Goal: Task Accomplishment & Management: Manage account settings

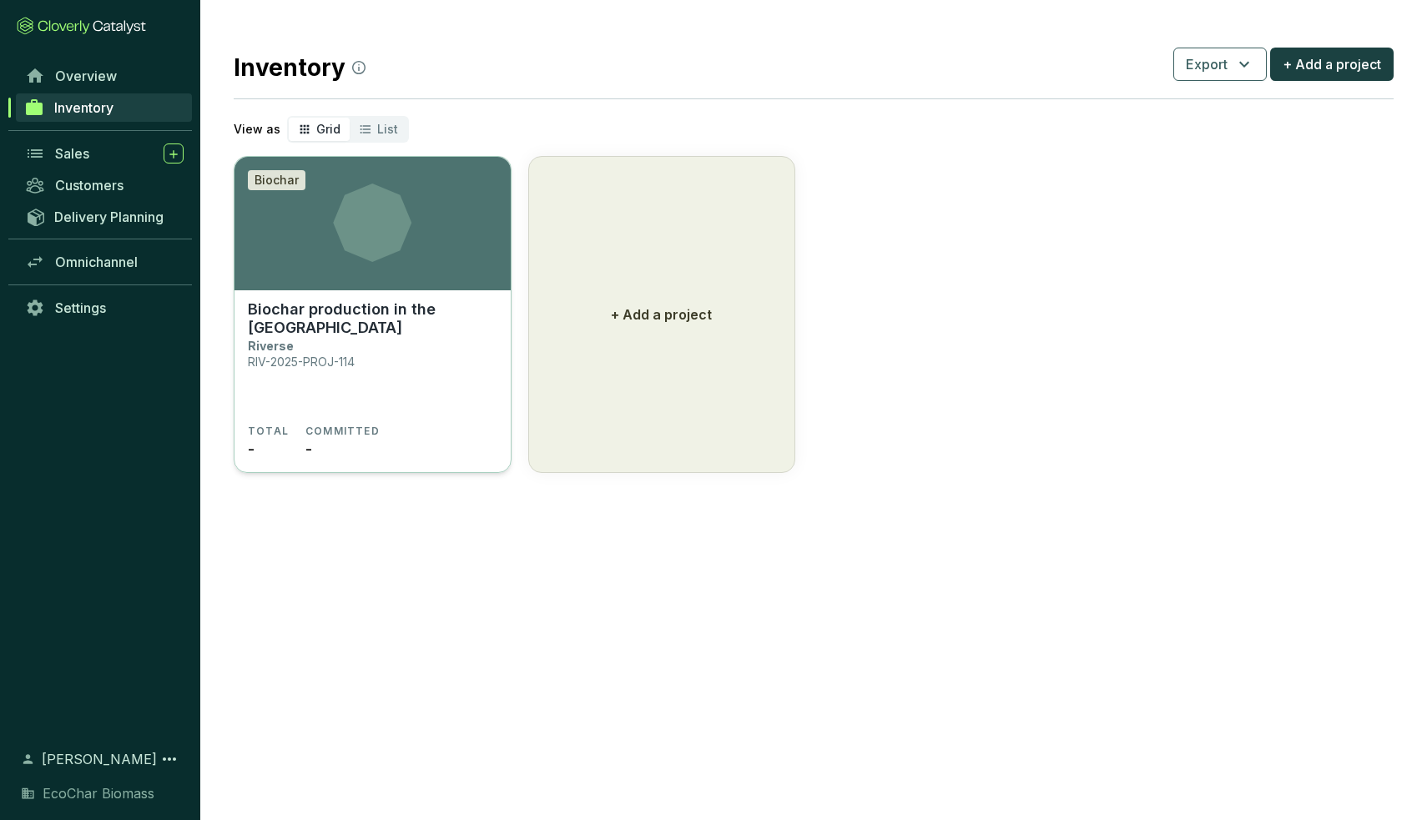
click at [439, 239] on icon at bounding box center [372, 223] width 276 height 78
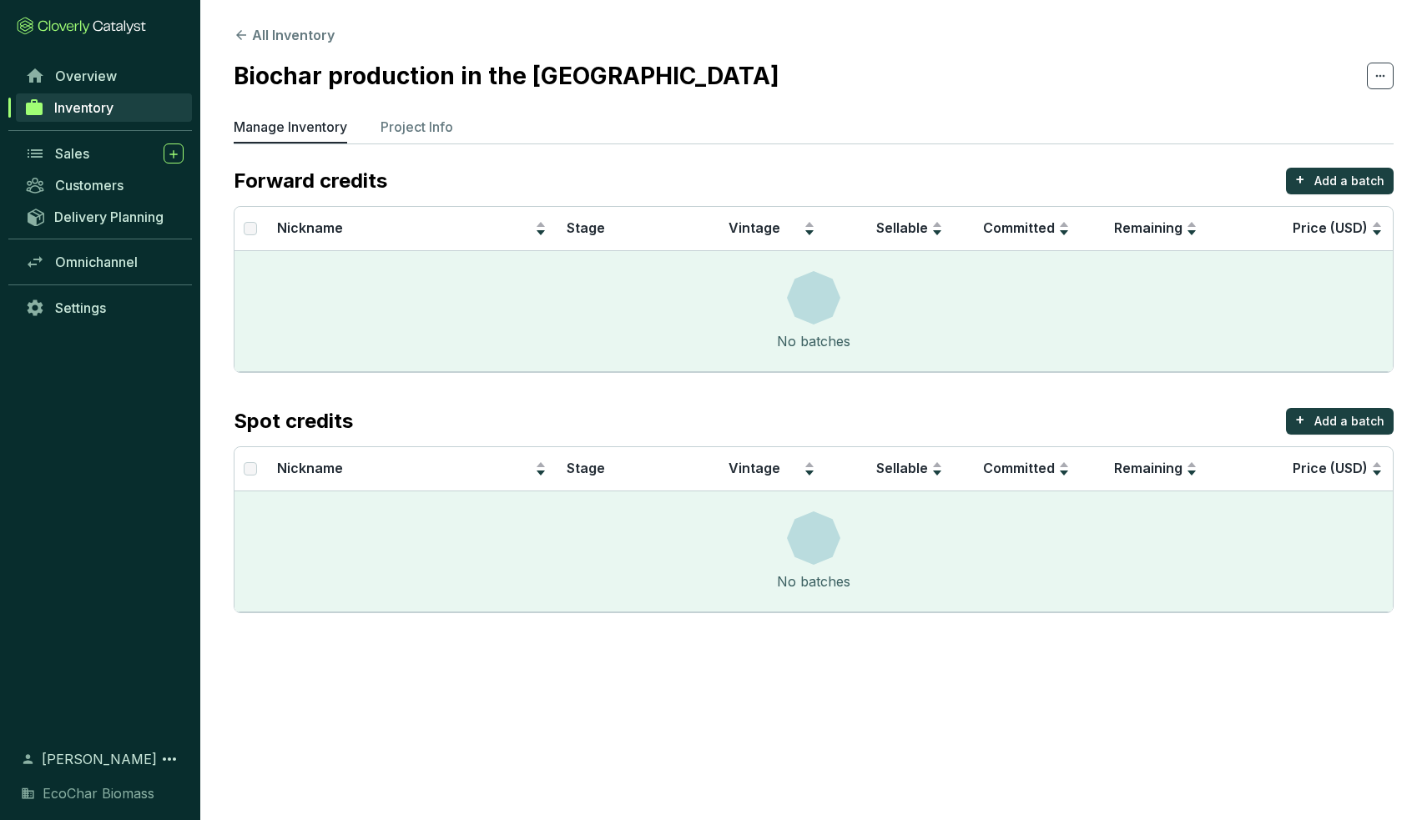
click at [393, 113] on section "All Inventory Biochar production in the UK Manage Inventory Project Info Forwar…" at bounding box center [813, 323] width 1226 height 647
click at [413, 122] on p "Project Info" at bounding box center [416, 127] width 73 height 20
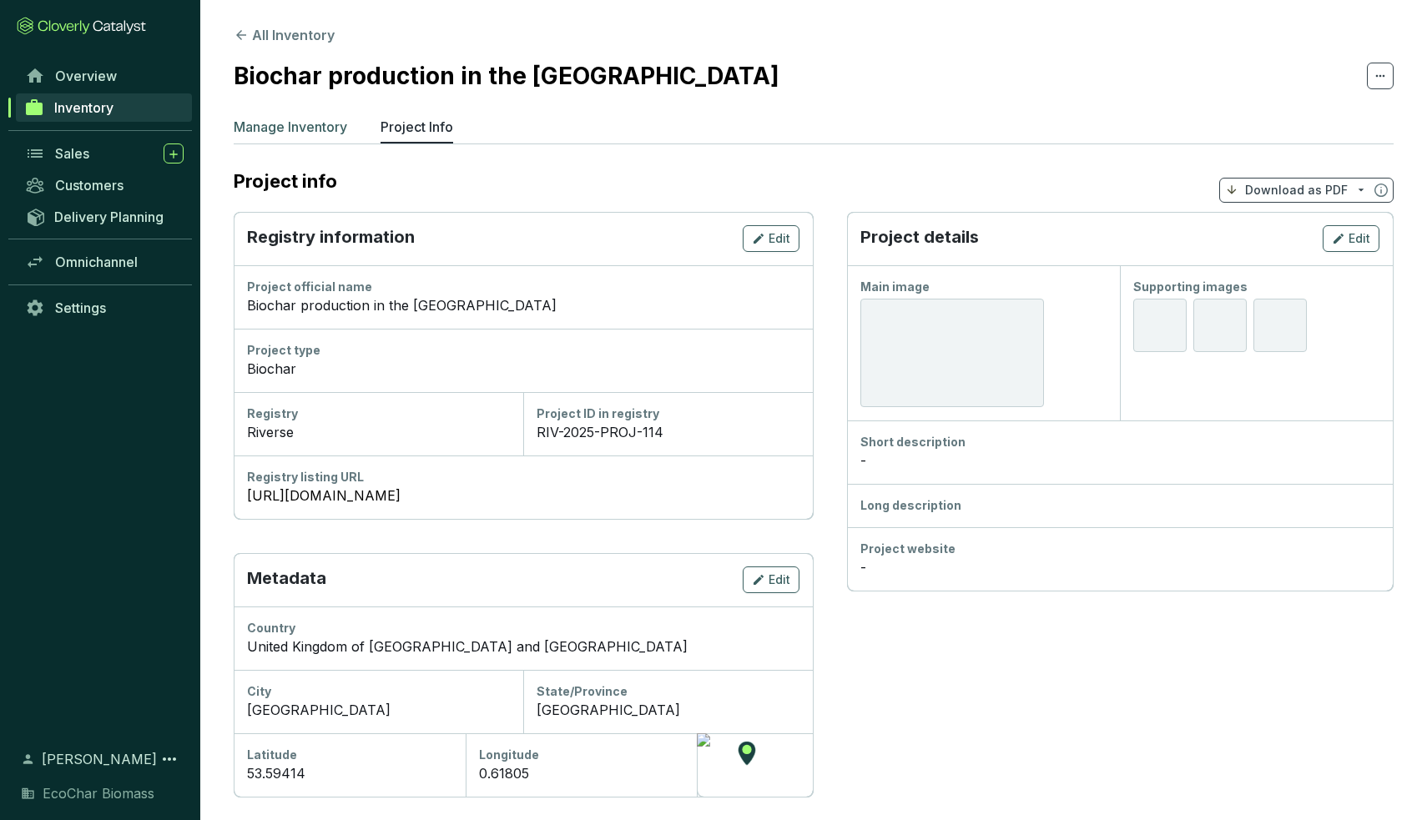
click at [311, 133] on p "Manage Inventory" at bounding box center [290, 127] width 113 height 20
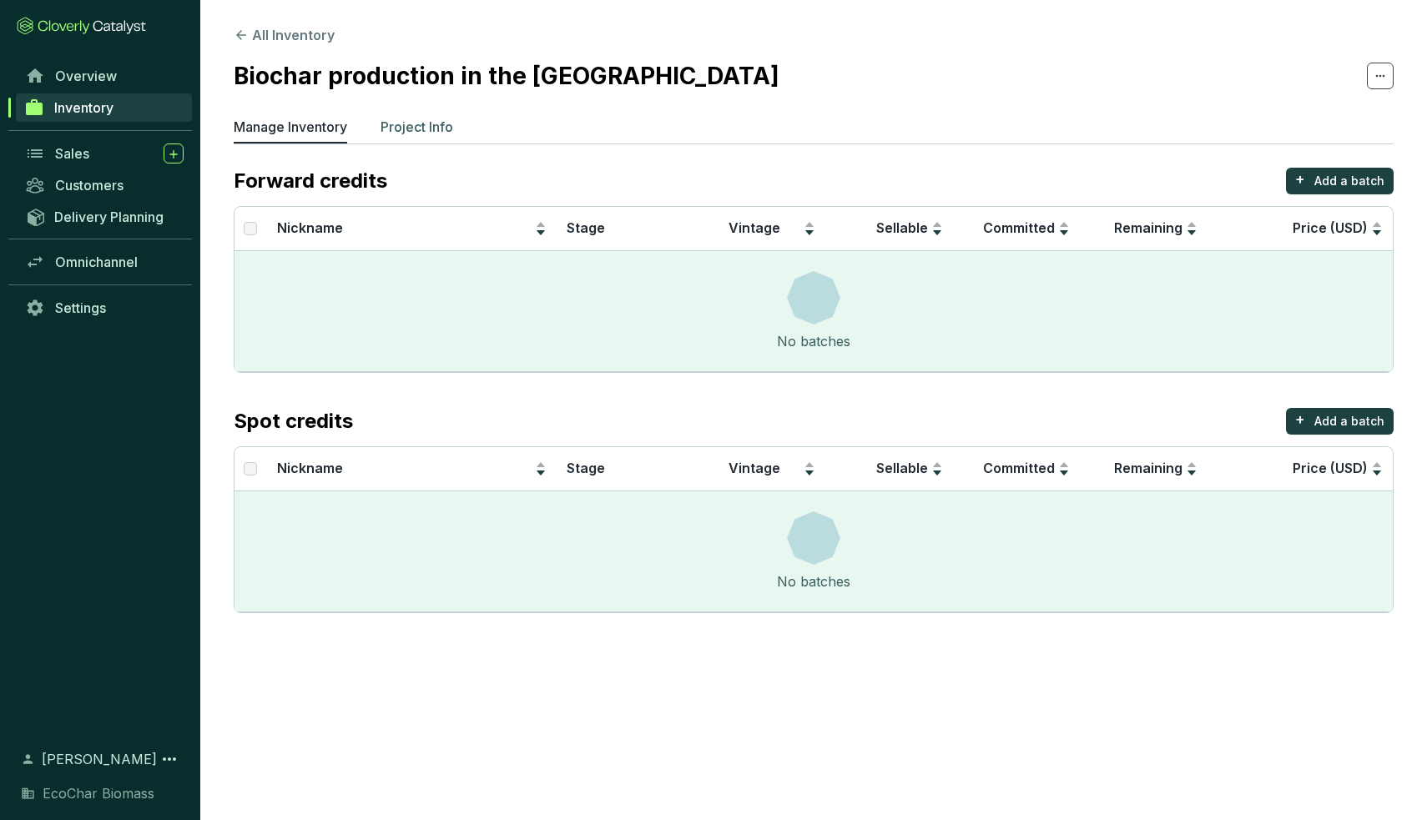
click at [411, 131] on p "Project Info" at bounding box center [416, 127] width 73 height 20
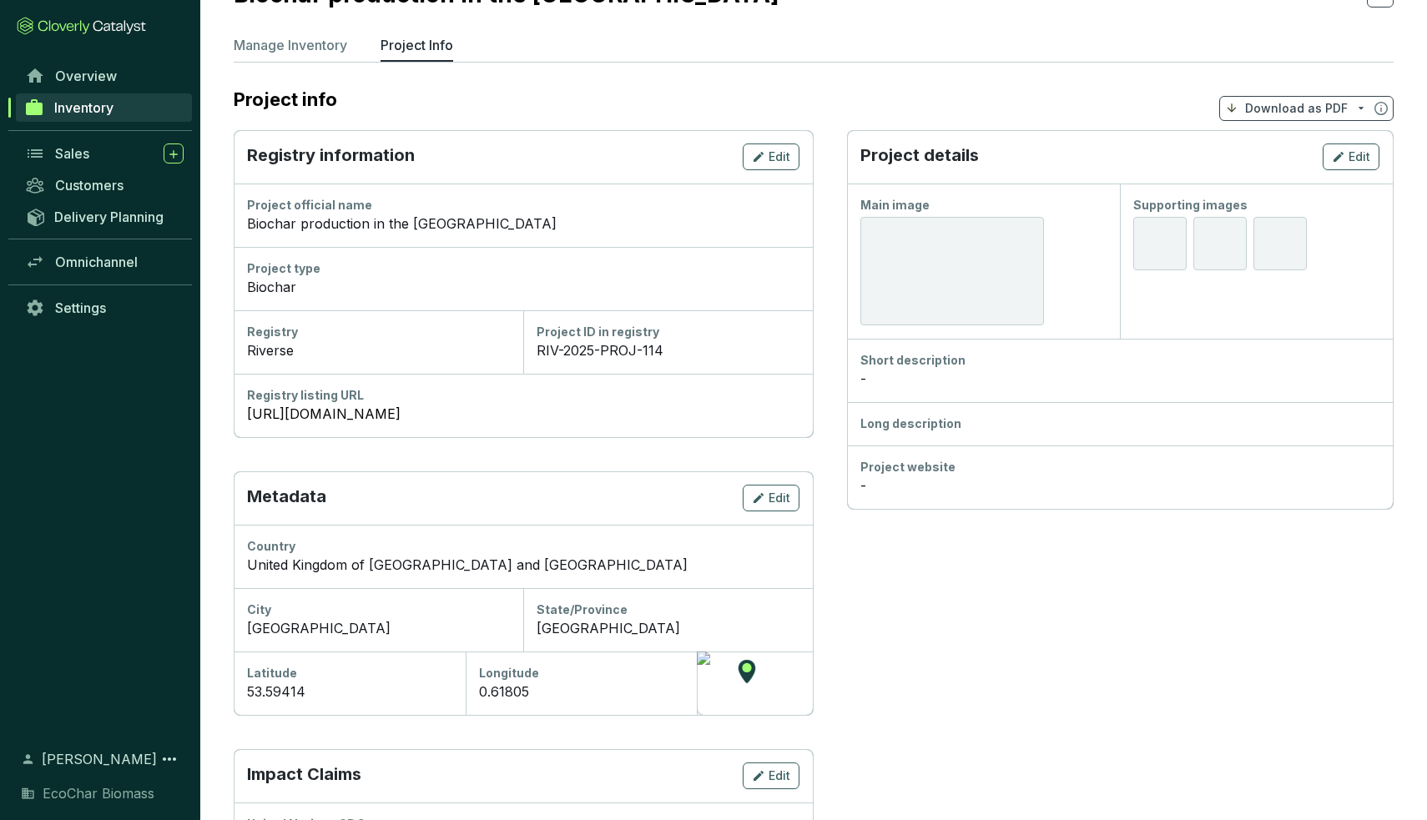
scroll to position [81, 0]
click at [1364, 148] on div "Edit" at bounding box center [1351, 158] width 38 height 20
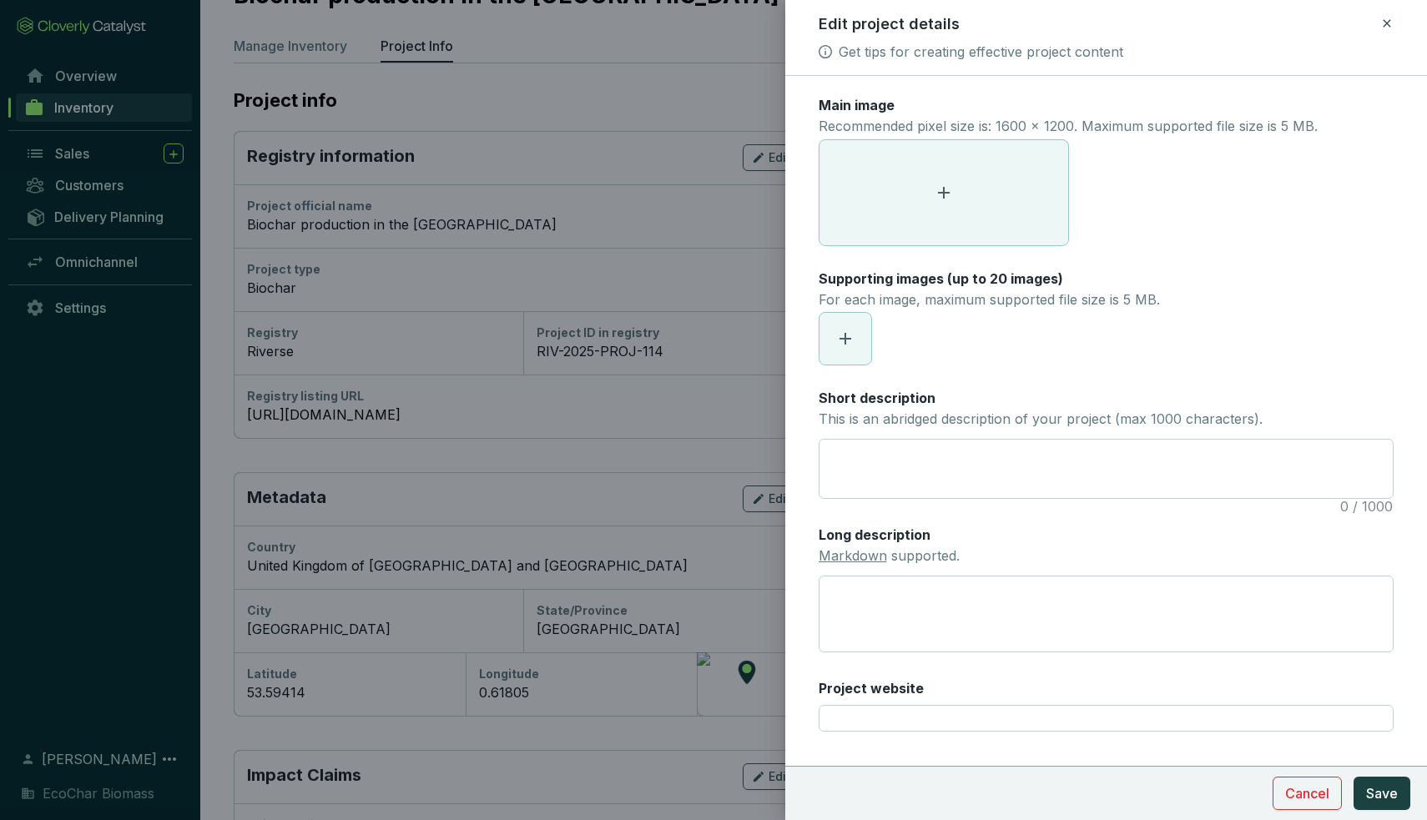
click at [1018, 206] on span at bounding box center [943, 192] width 249 height 105
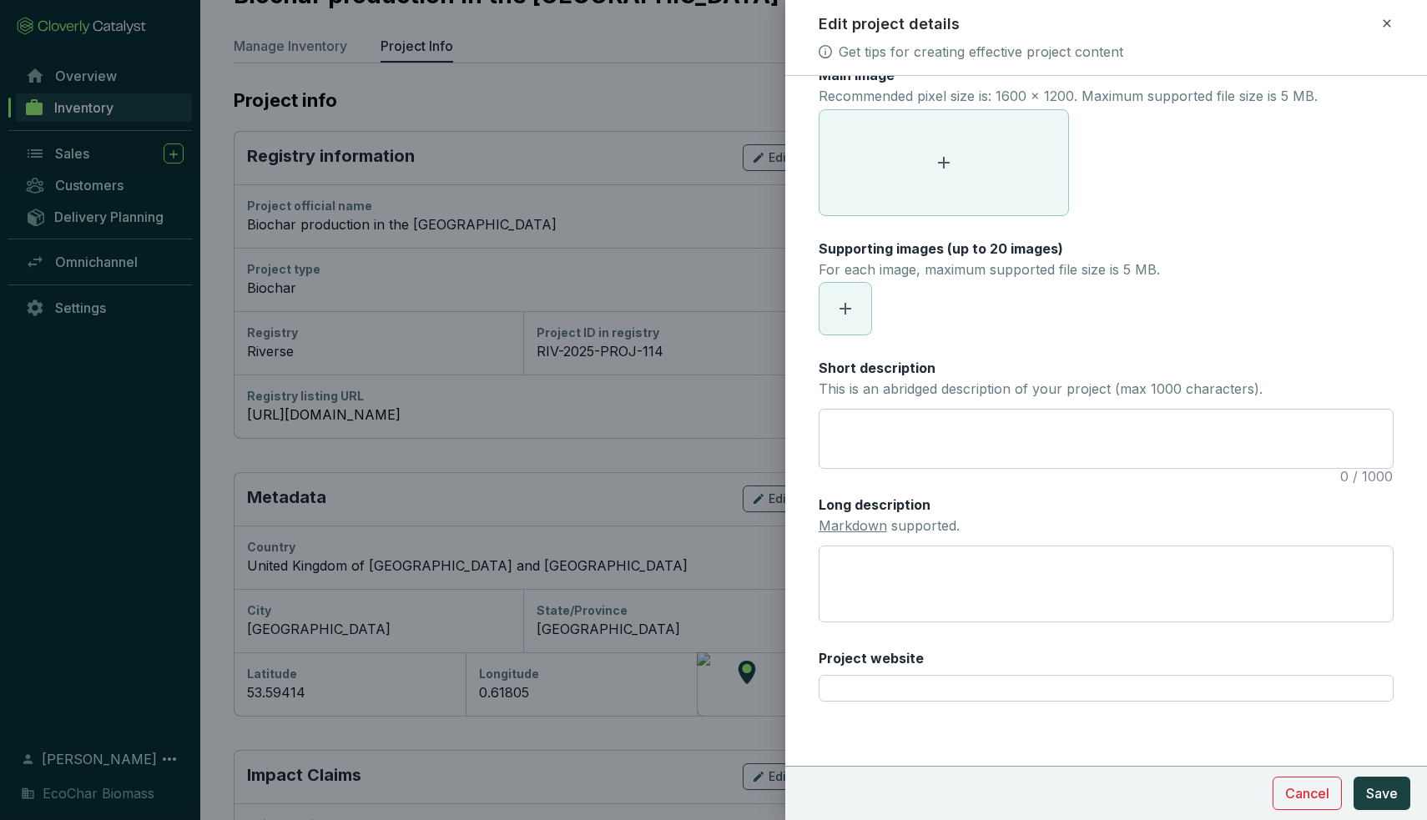
scroll to position [29, 0]
click at [1384, 23] on icon at bounding box center [1386, 23] width 13 height 20
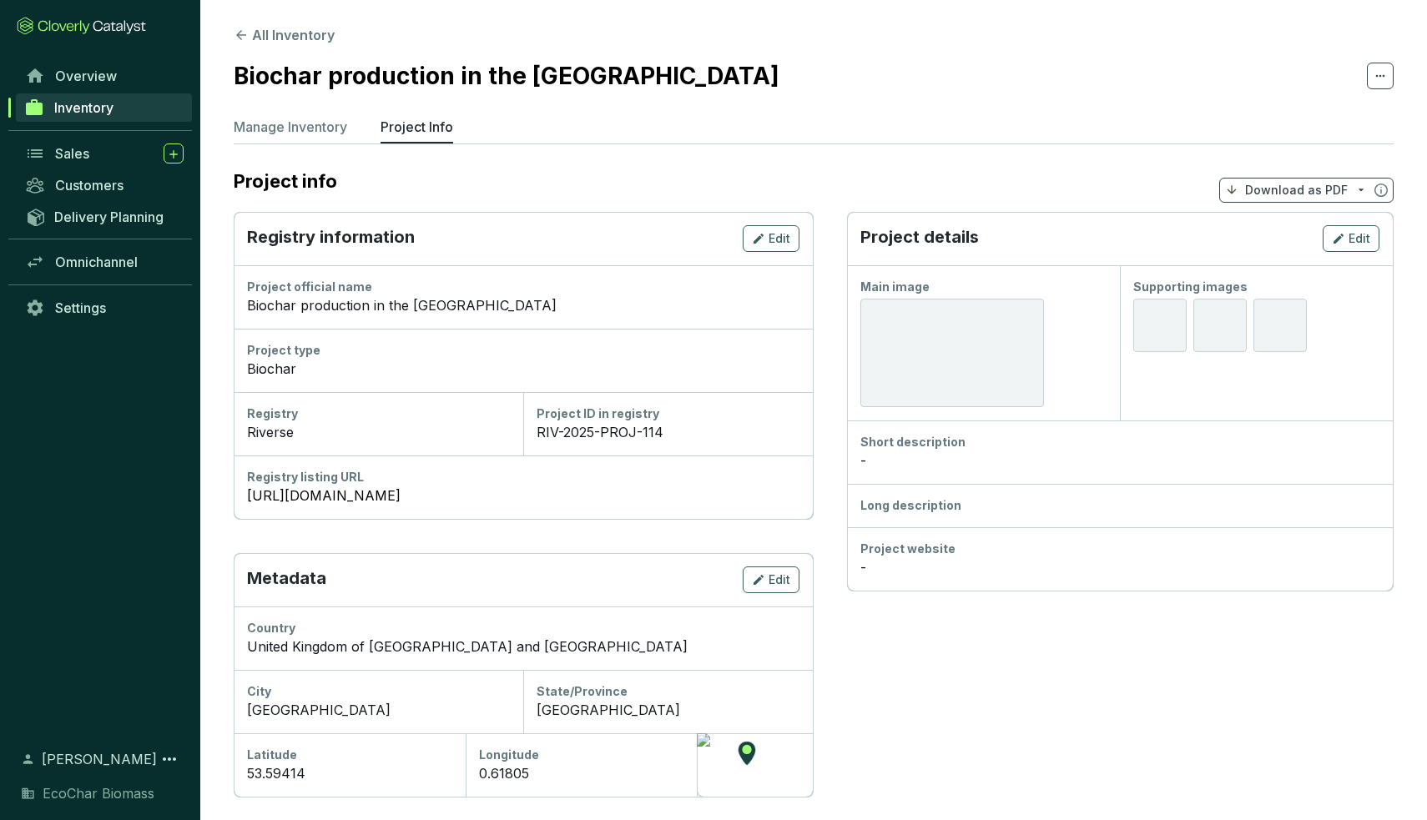
scroll to position [0, 0]
click at [959, 340] on div at bounding box center [952, 353] width 184 height 108
click at [954, 383] on div at bounding box center [952, 353] width 184 height 108
click at [962, 345] on div at bounding box center [952, 353] width 184 height 108
click at [1334, 244] on icon "button" at bounding box center [1338, 239] width 13 height 20
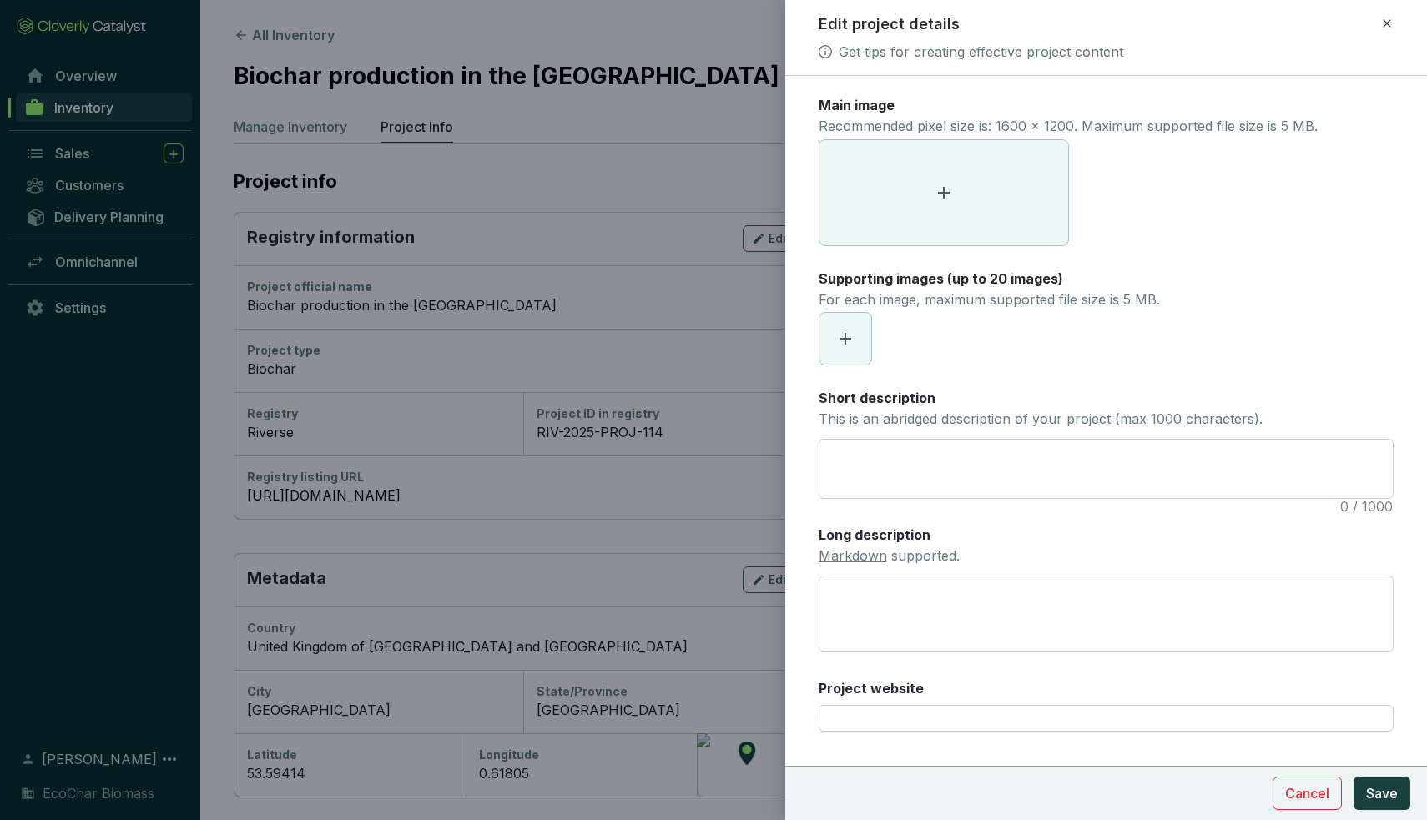
click at [959, 187] on span at bounding box center [943, 192] width 249 height 105
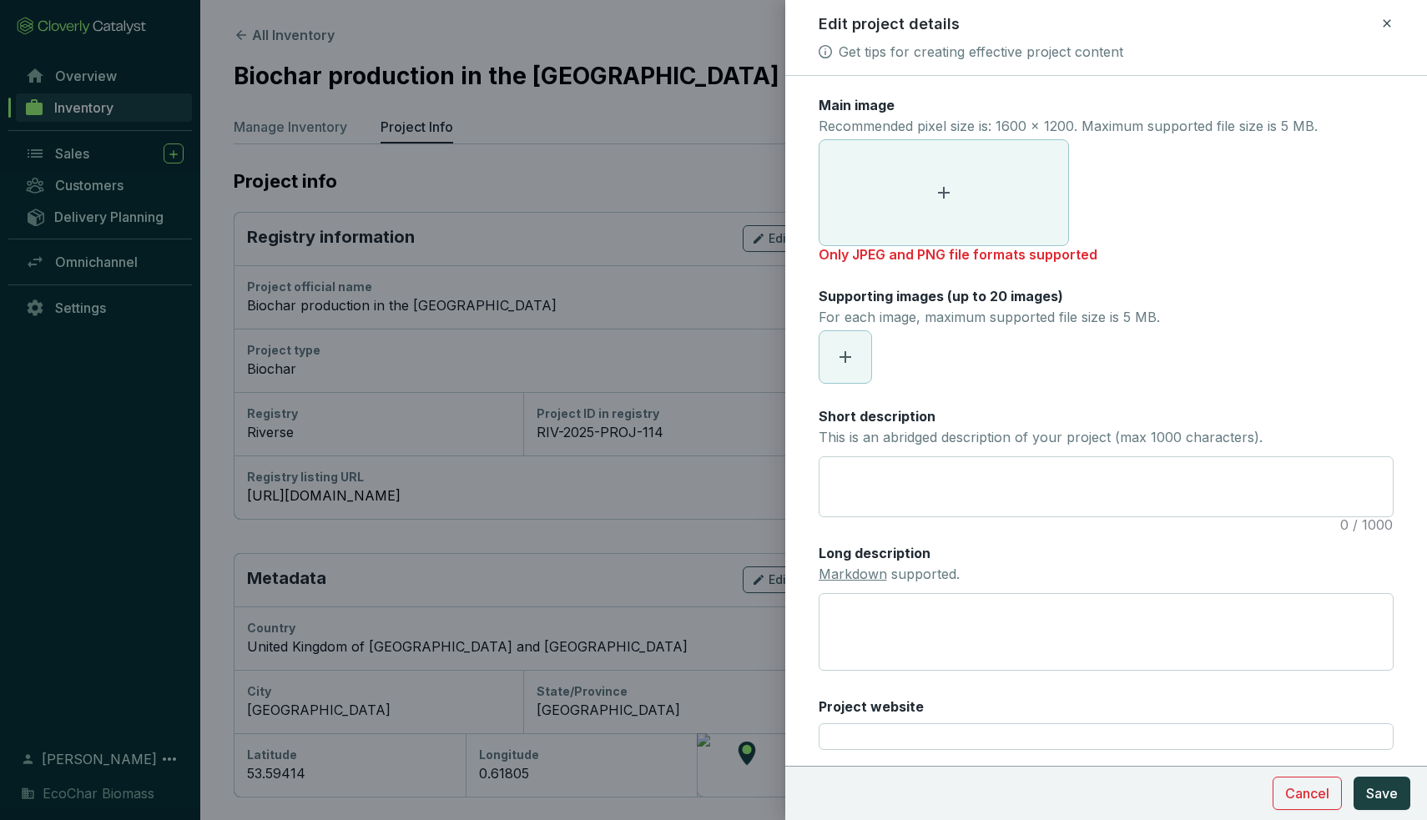
click at [890, 215] on span at bounding box center [943, 192] width 249 height 105
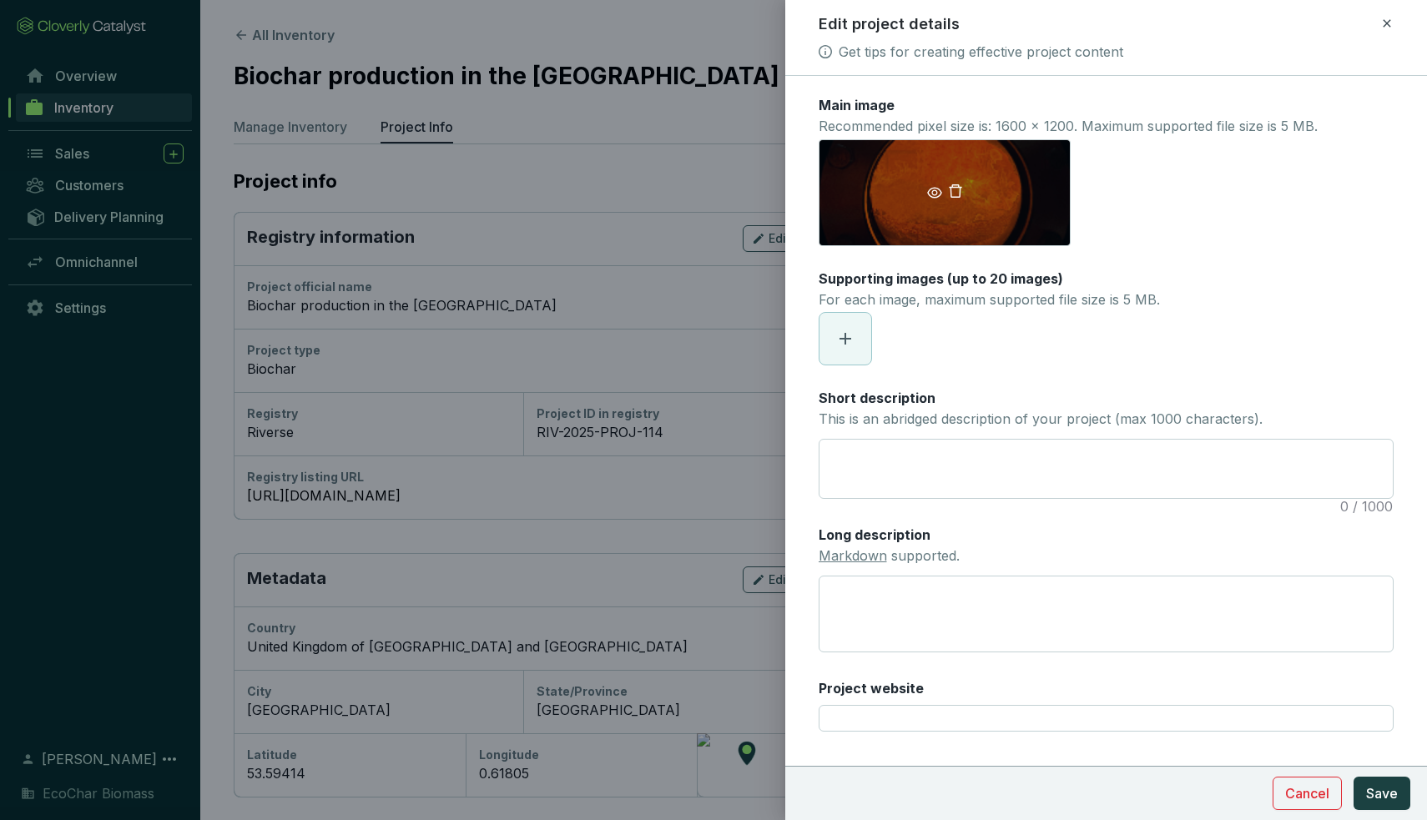
click at [942, 194] on link at bounding box center [935, 192] width 22 height 15
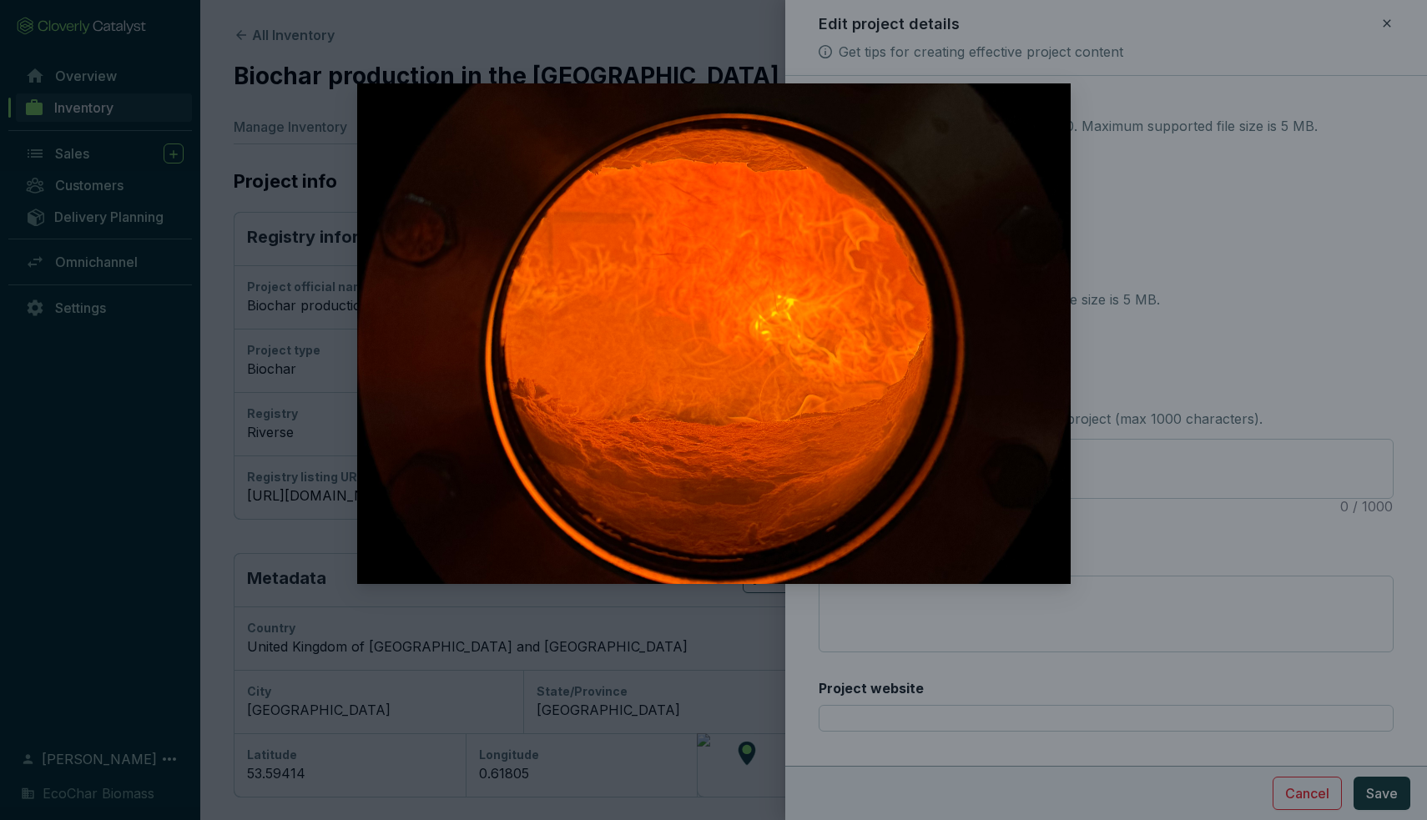
click at [1211, 325] on div at bounding box center [713, 410] width 1427 height 820
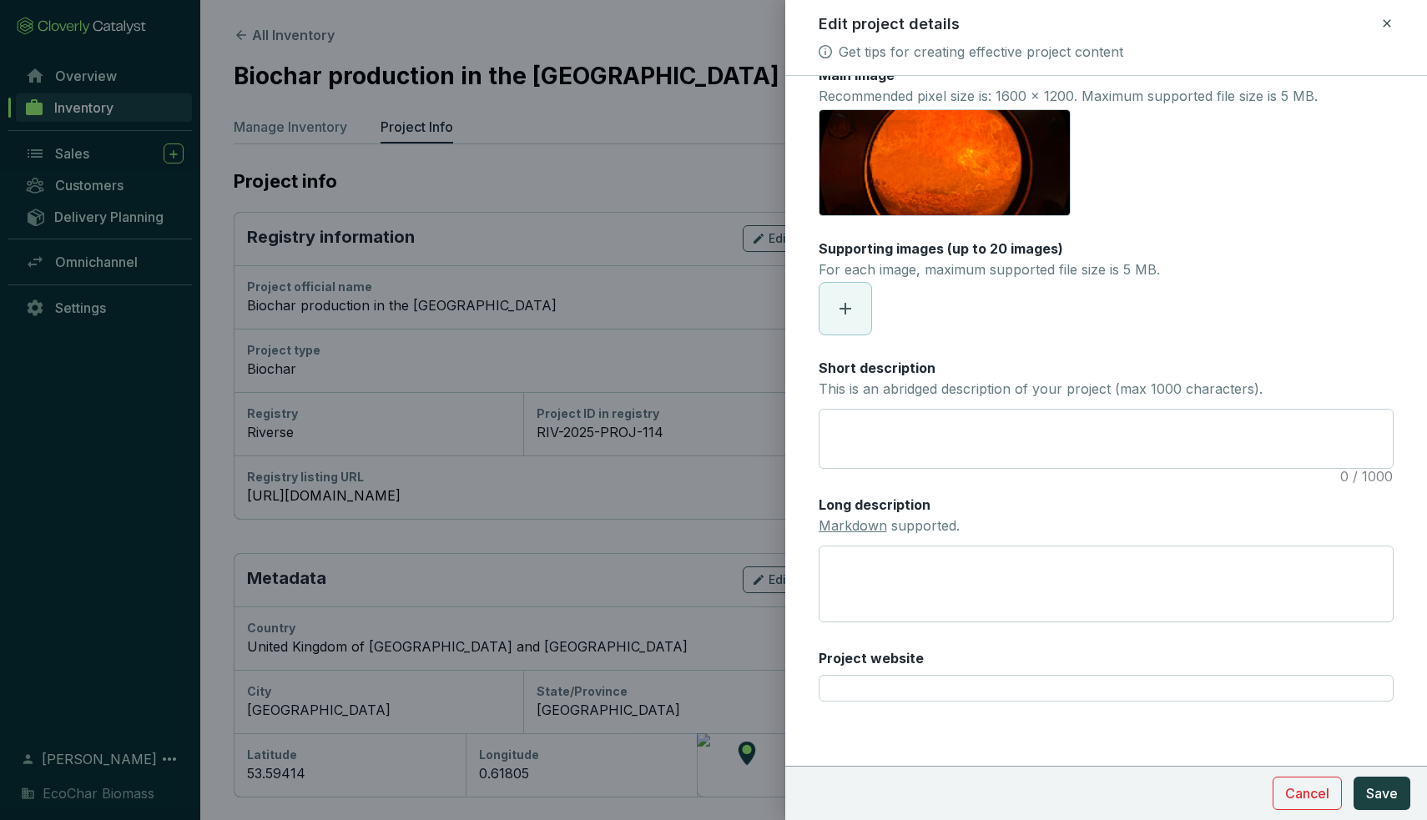
scroll to position [29, 0]
click at [837, 317] on icon at bounding box center [845, 310] width 20 height 20
click at [848, 295] on span at bounding box center [845, 310] width 52 height 52
click at [853, 306] on icon "delete" at bounding box center [856, 308] width 15 height 15
click at [849, 315] on icon at bounding box center [845, 310] width 20 height 20
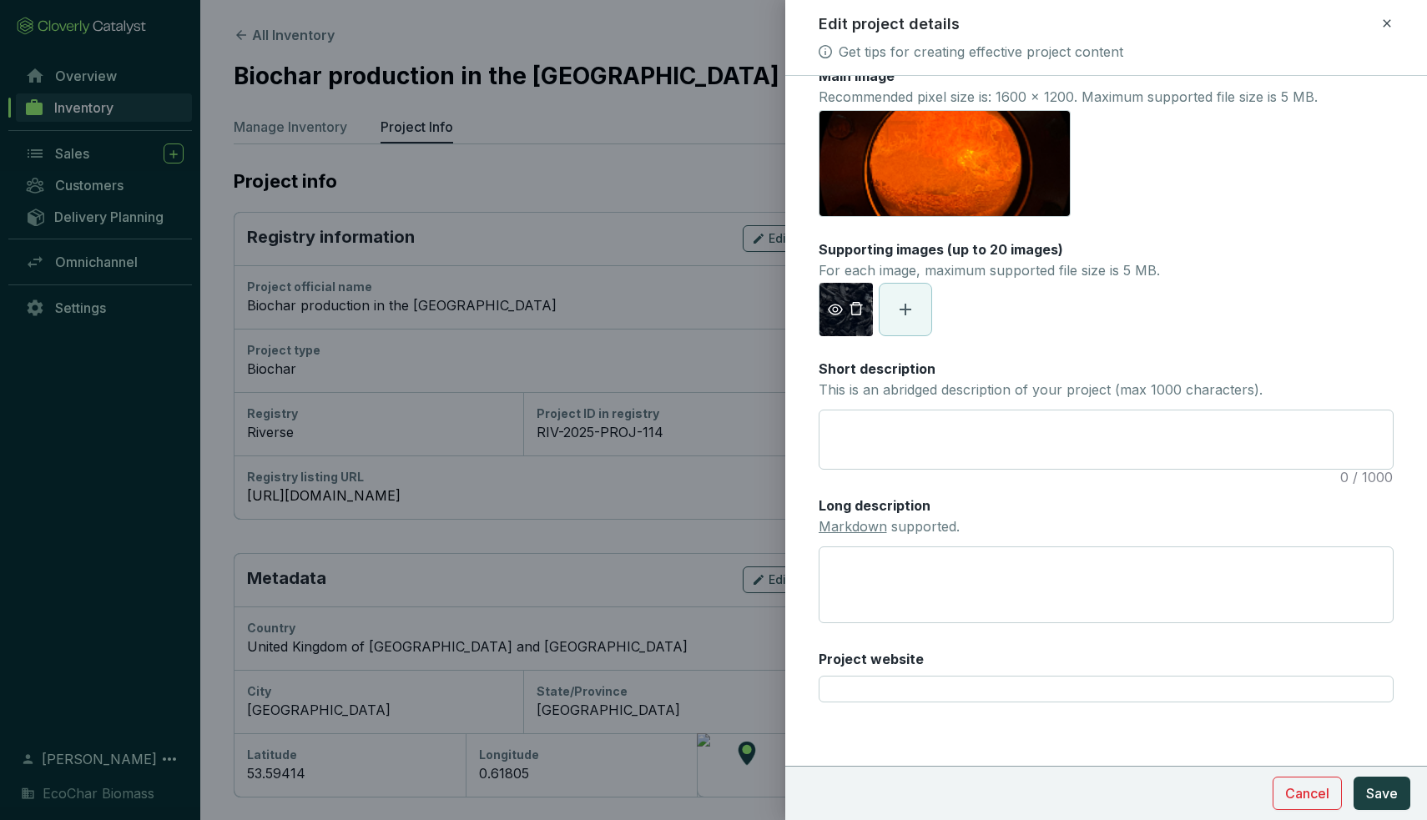
click at [833, 310] on icon "eye" at bounding box center [835, 310] width 15 height 11
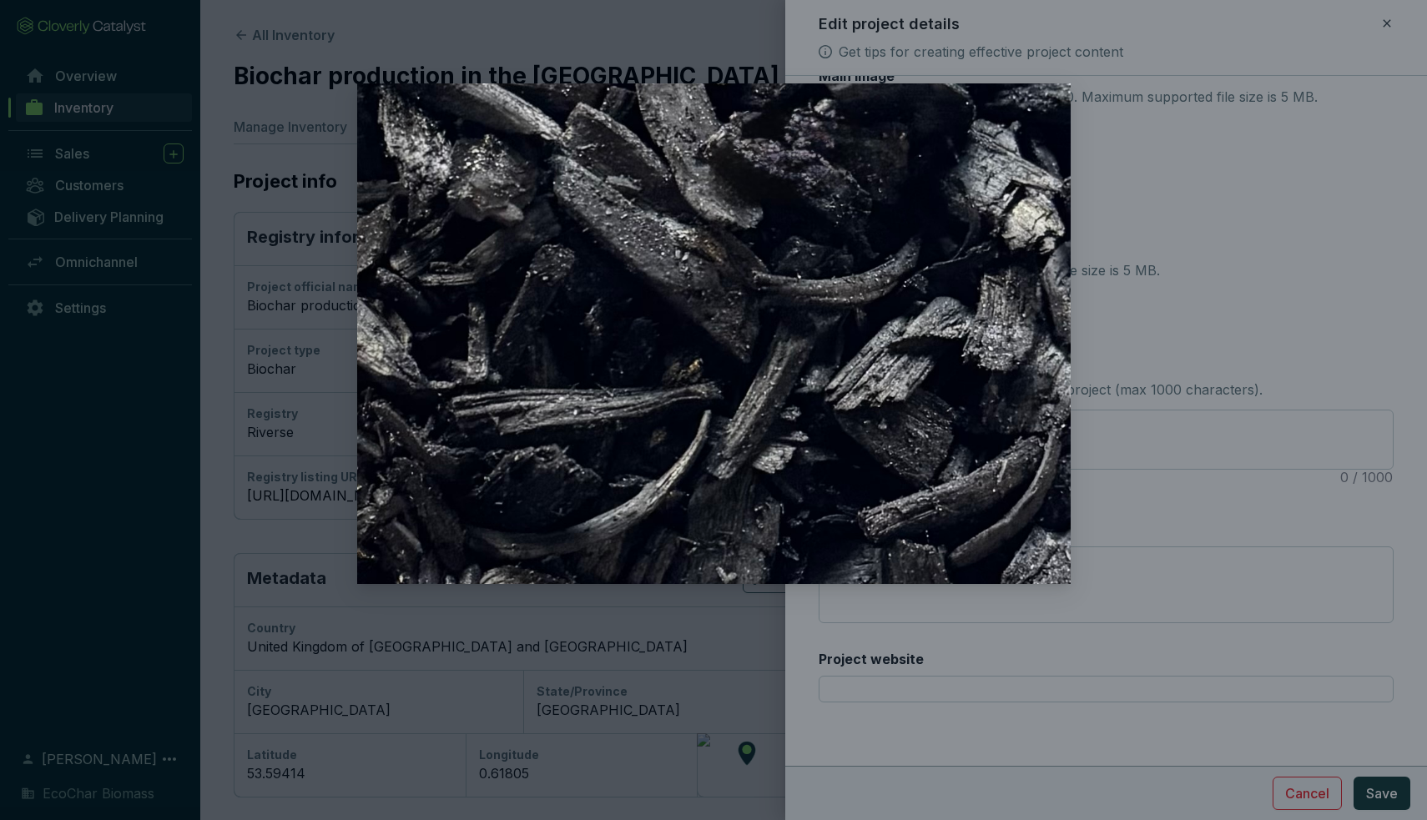
click at [1216, 313] on div at bounding box center [713, 410] width 1427 height 820
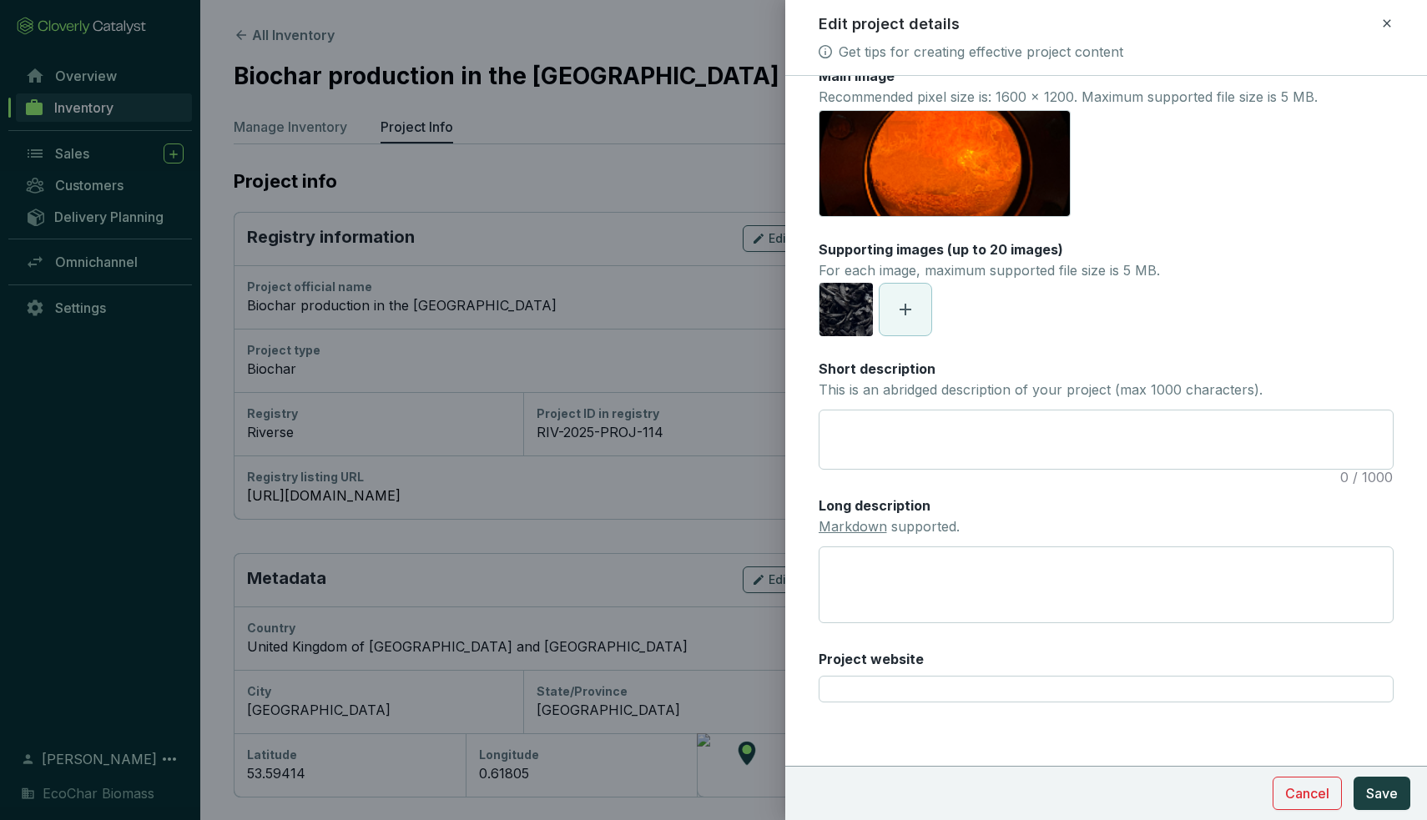
click at [895, 305] on icon at bounding box center [905, 310] width 20 height 20
click at [1382, 801] on span "Save" at bounding box center [1382, 793] width 32 height 20
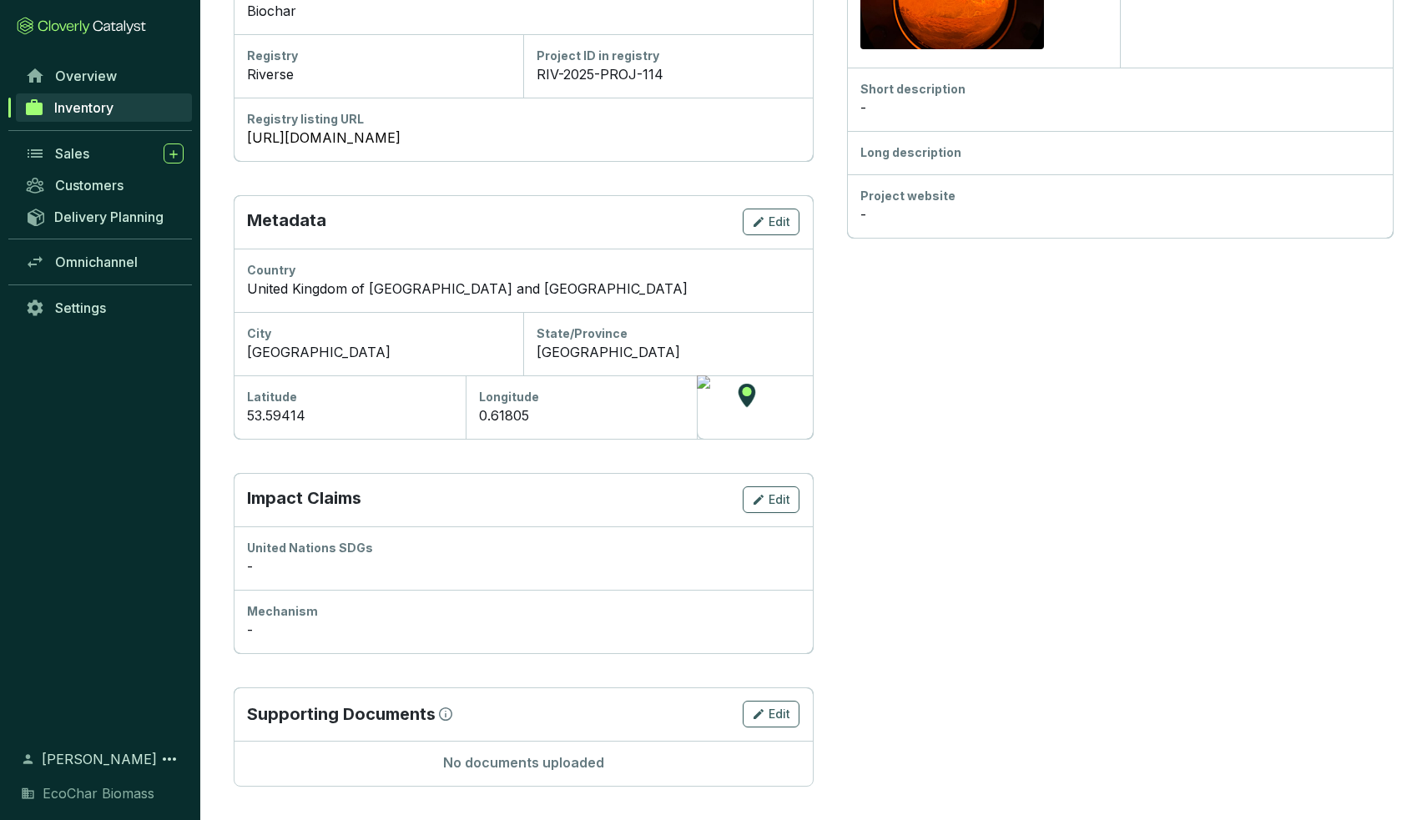
scroll to position [357, 0]
click at [780, 712] on span "Edit" at bounding box center [779, 715] width 22 height 17
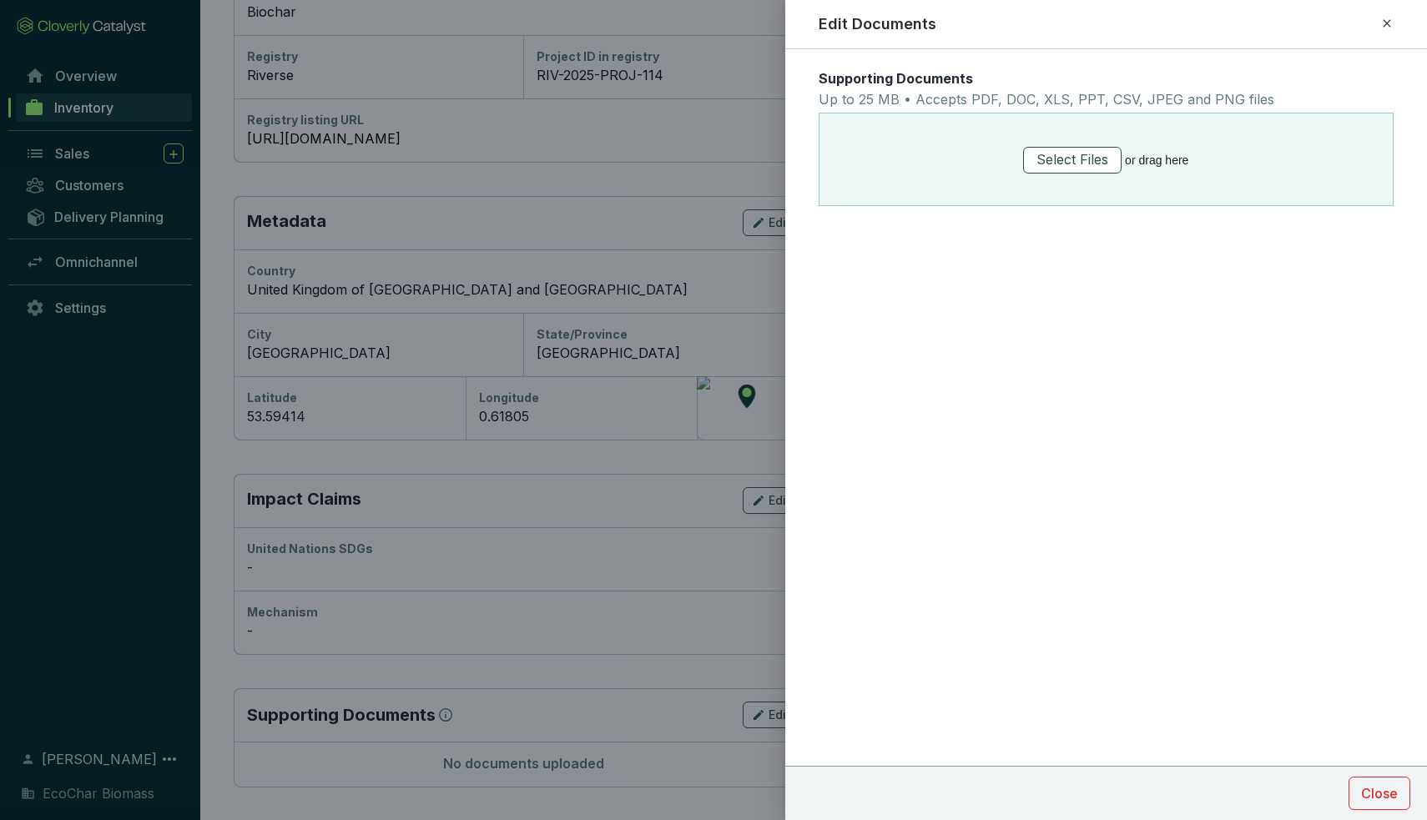
click at [1066, 159] on span "Select Files" at bounding box center [1072, 159] width 72 height 21
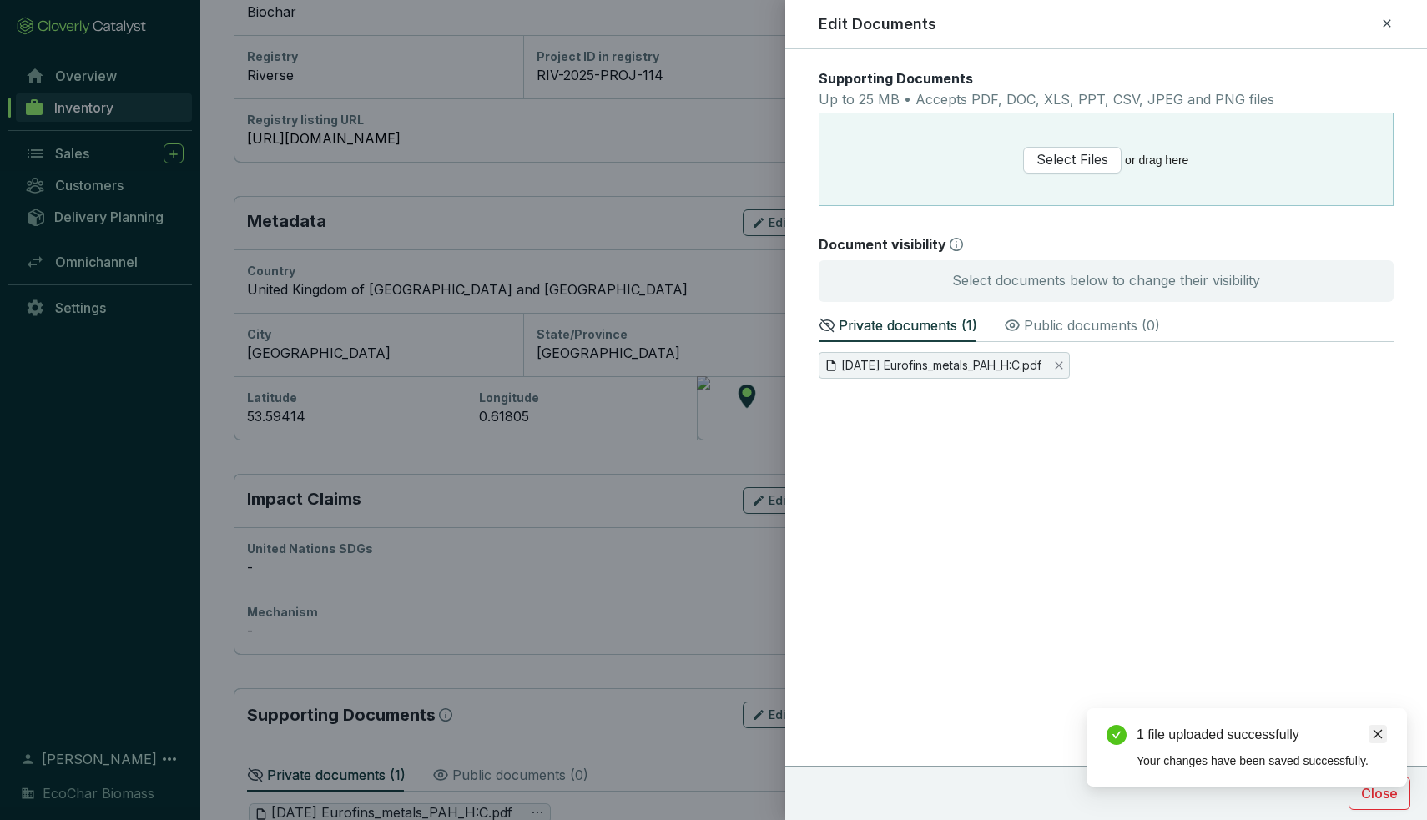
click at [1383, 732] on link "Close" at bounding box center [1377, 734] width 18 height 18
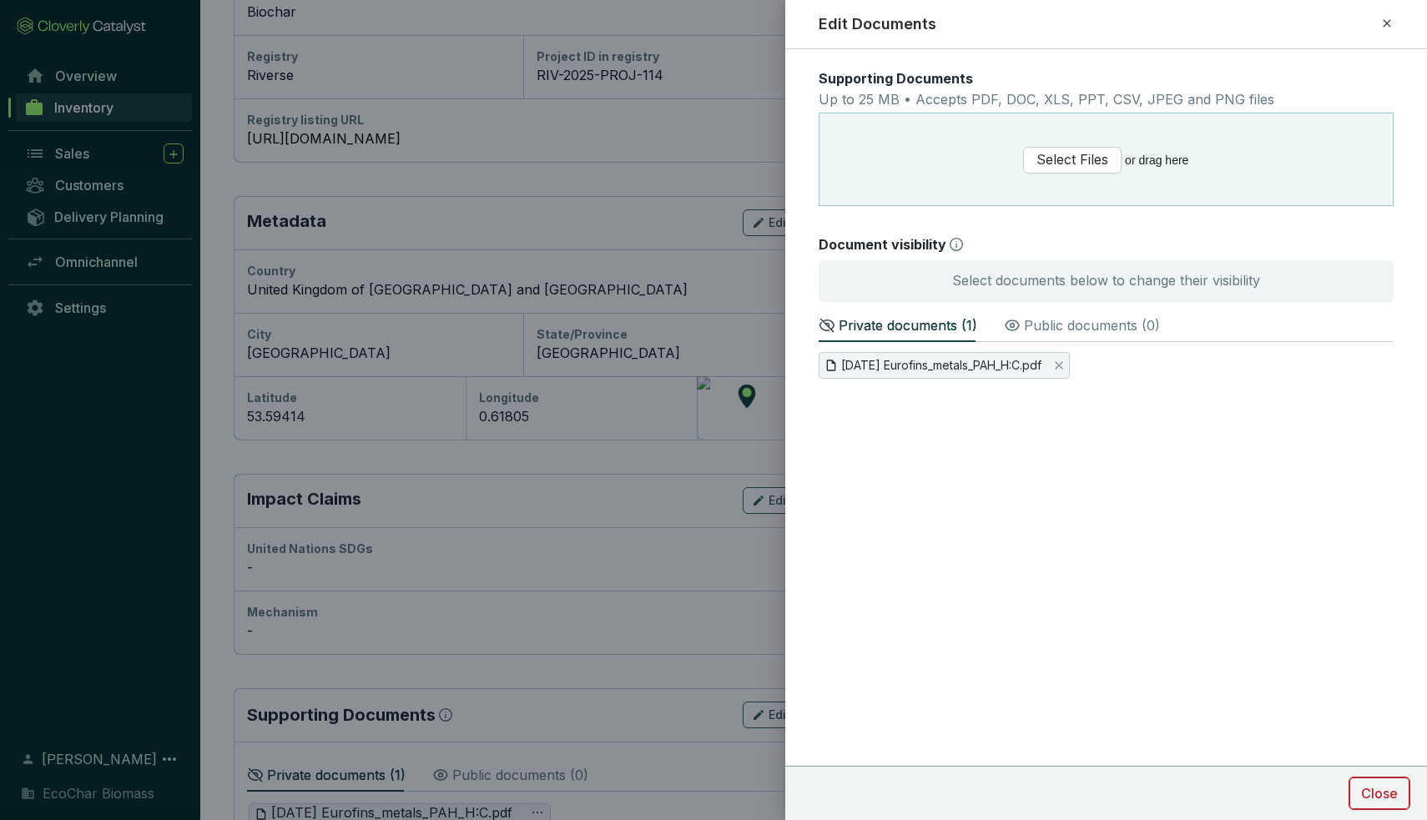
click at [1377, 798] on span "Close" at bounding box center [1379, 793] width 37 height 20
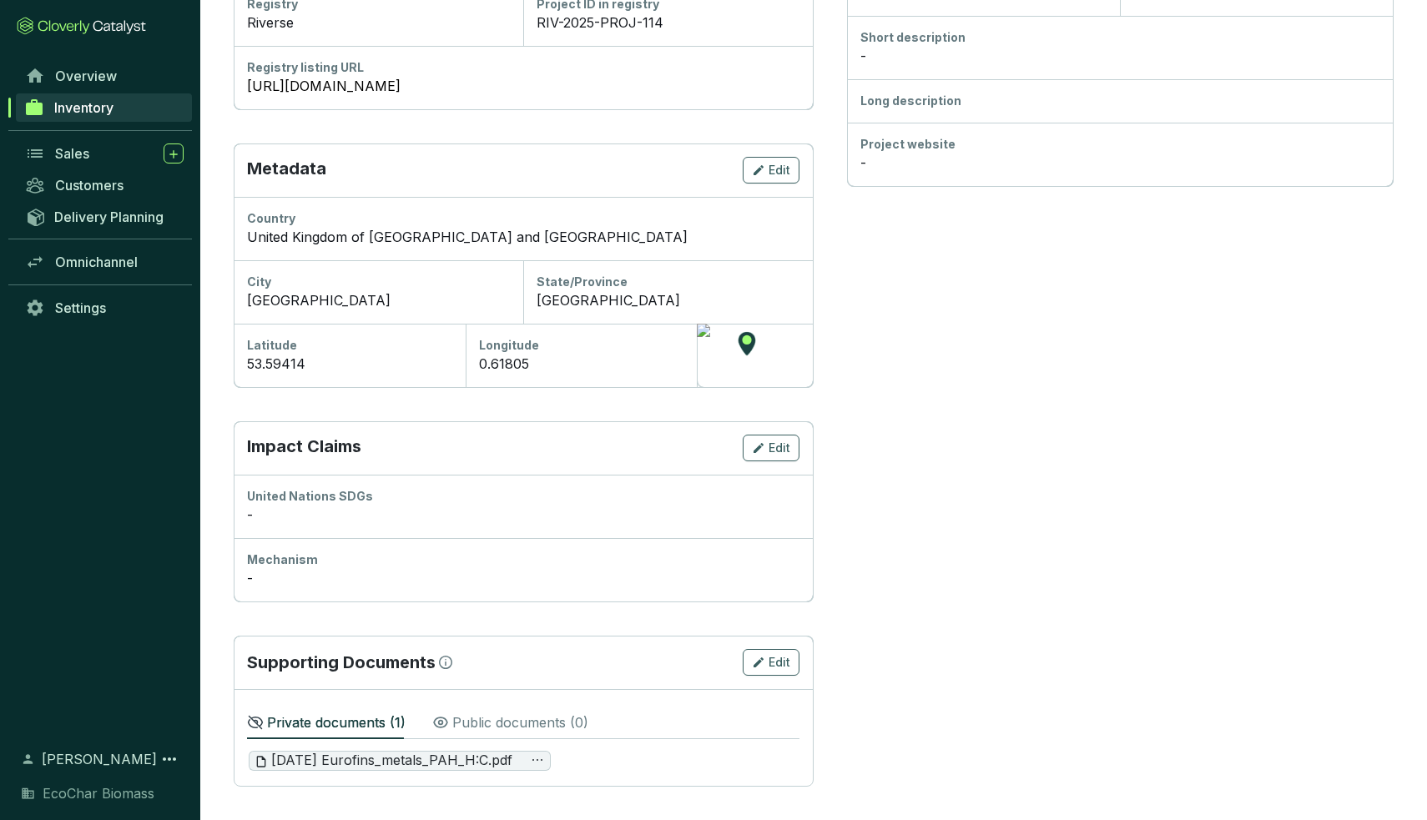
scroll to position [409, 0]
click at [476, 723] on p "Public documents ( 0 )" at bounding box center [520, 723] width 136 height 20
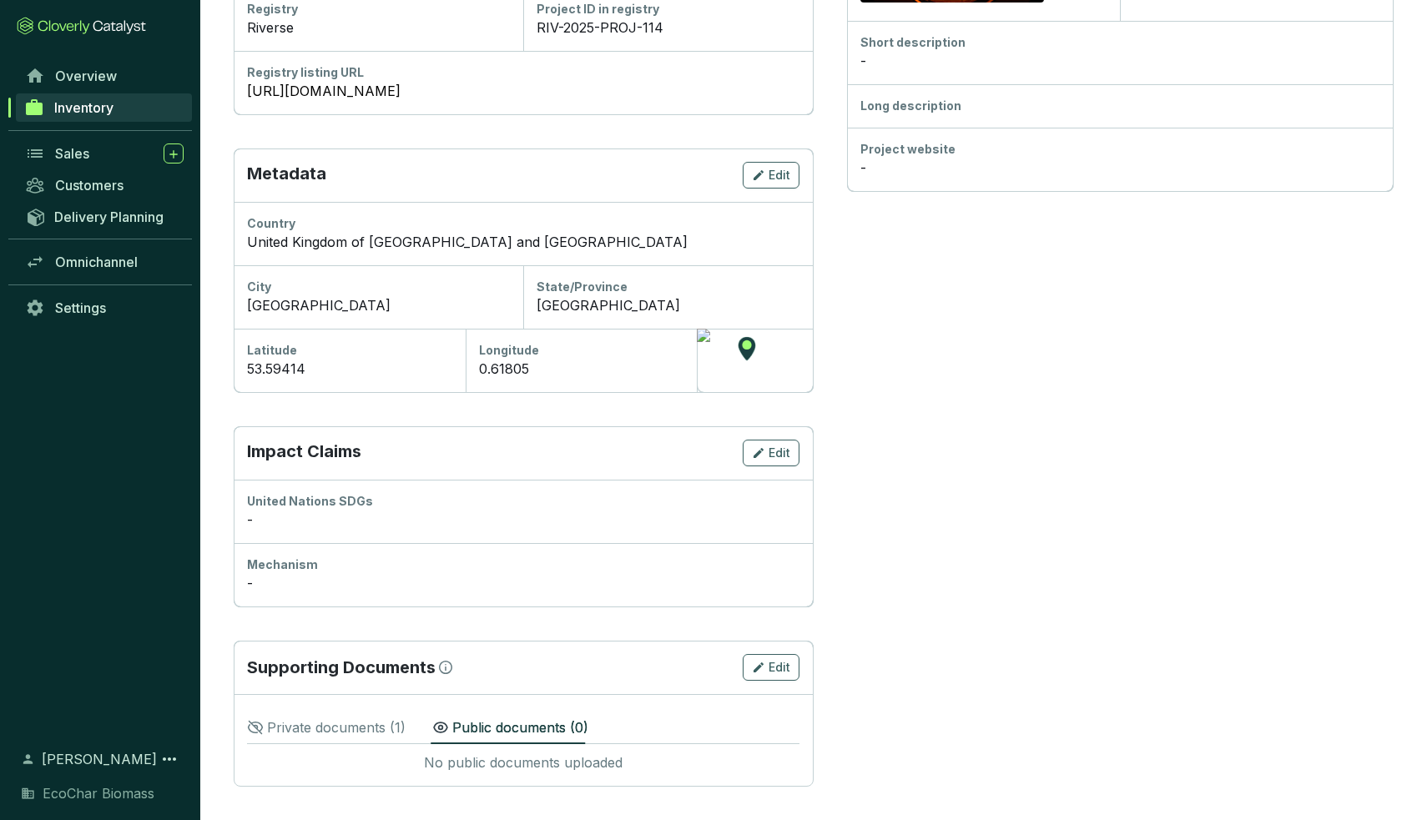
scroll to position [404, 0]
click at [357, 735] on p "Private documents ( 1 )" at bounding box center [336, 728] width 138 height 20
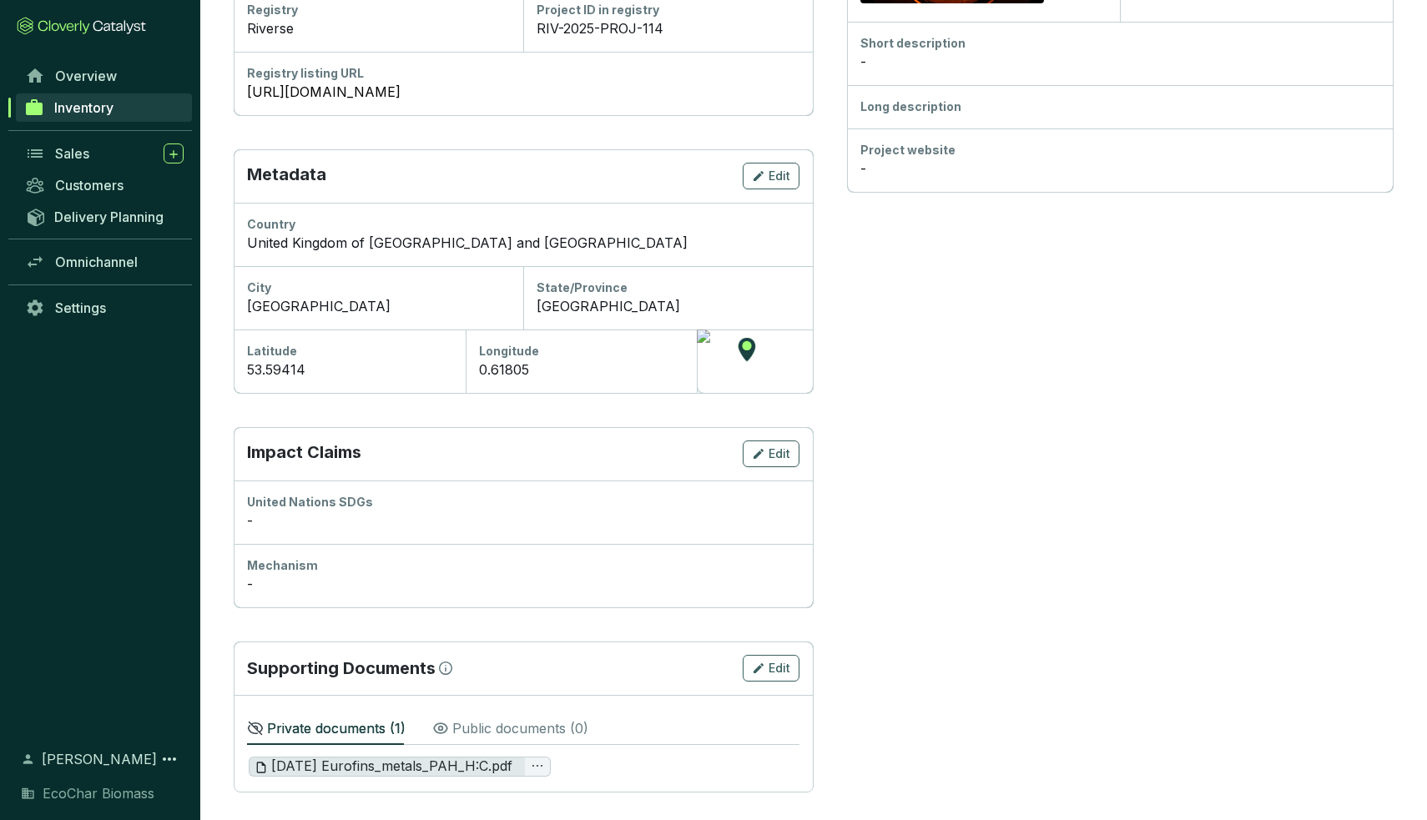
click at [357, 762] on span "May 22nd 2025 Eurofins_metals_PAH_H:C.pdf" at bounding box center [383, 767] width 258 height 18
click at [544, 767] on icon "ellipsis" at bounding box center [537, 765] width 13 height 13
click at [653, 754] on div "Private documents ( 1 ) Public documents ( 0 ) May 22nd 2025 Eurofins_metals_PA…" at bounding box center [523, 743] width 552 height 70
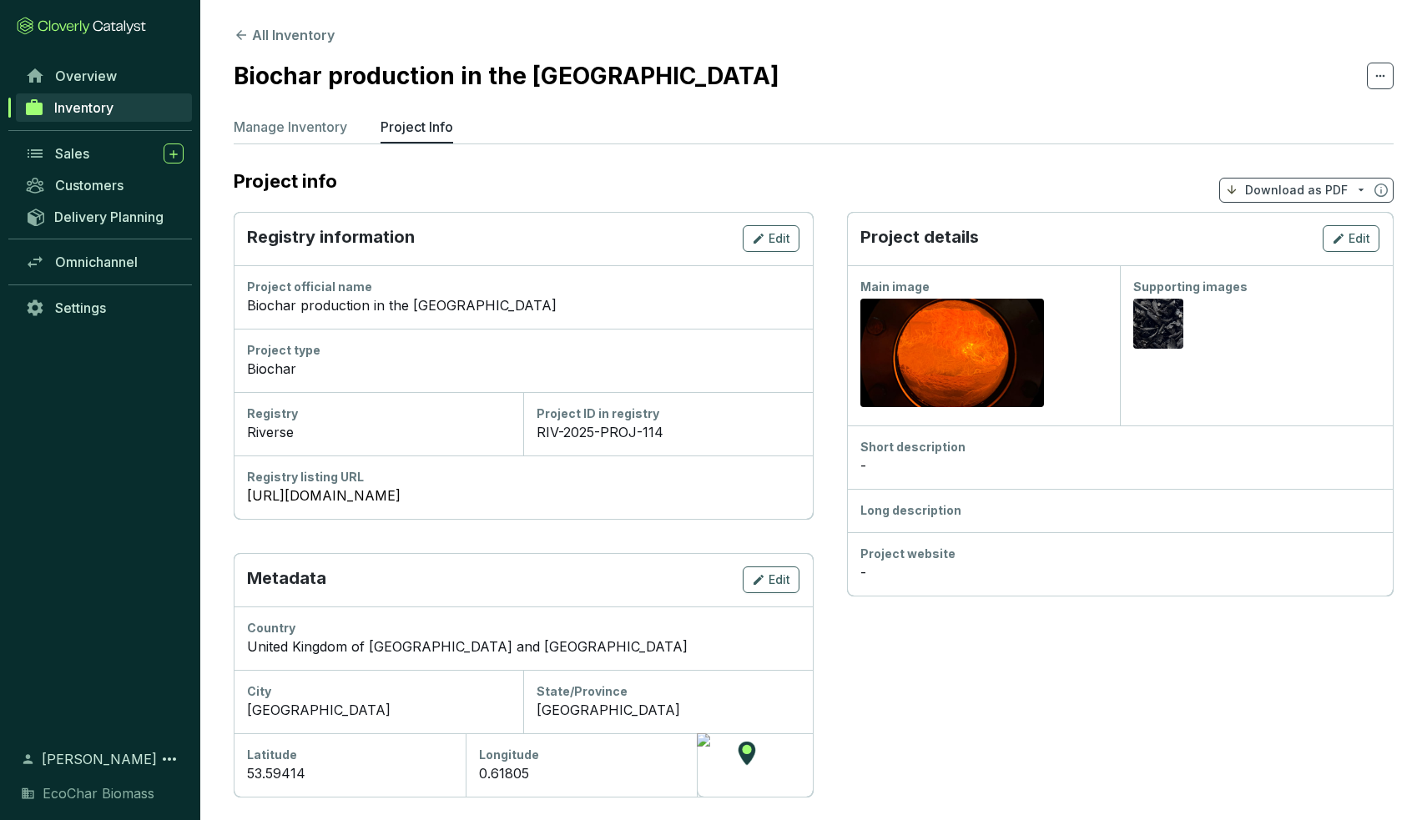
scroll to position [0, 0]
